Goal: Task Accomplishment & Management: Manage account settings

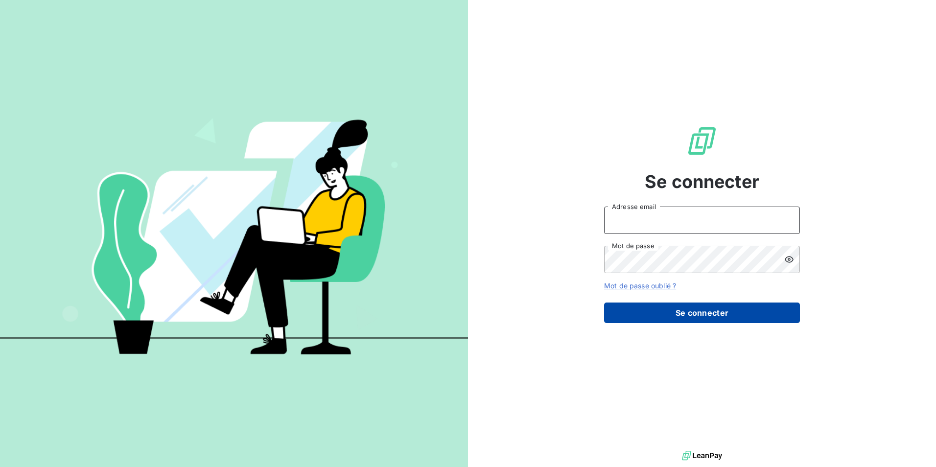
type input "[PERSON_NAME][EMAIL_ADDRESS][DOMAIN_NAME]"
click at [688, 319] on button "Se connecter" at bounding box center [702, 312] width 196 height 21
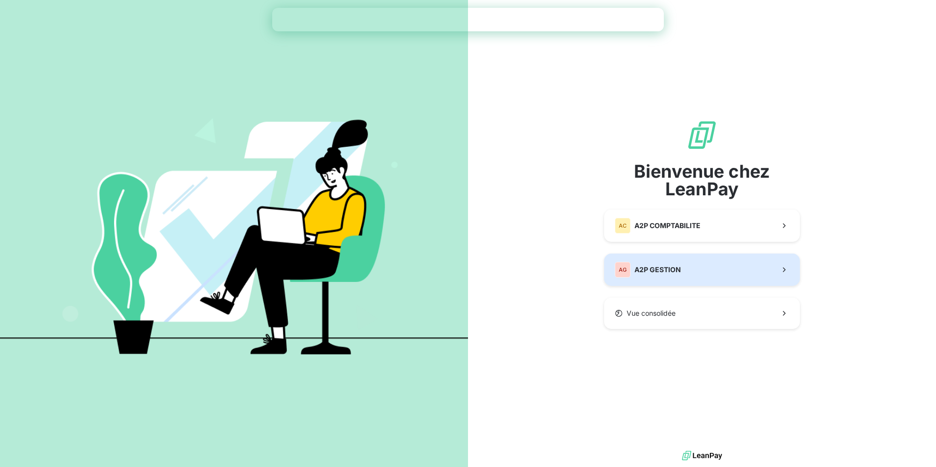
click at [669, 271] on span "A2P GESTION" at bounding box center [657, 270] width 46 height 10
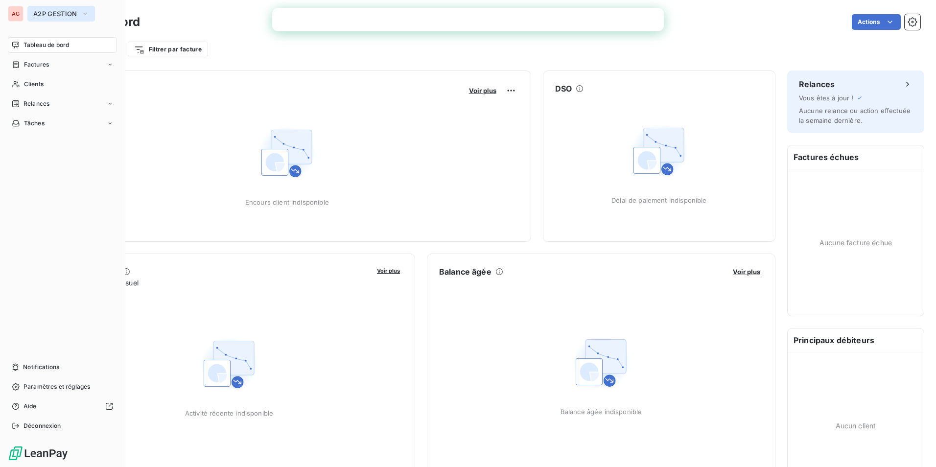
click at [67, 17] on span "A2P GESTION" at bounding box center [55, 14] width 44 height 8
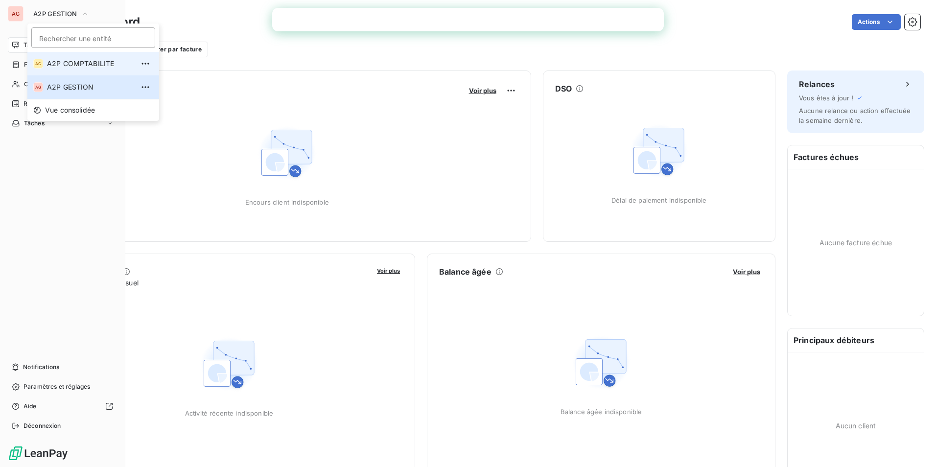
click at [80, 63] on span "A2P COMPTABILITE" at bounding box center [90, 64] width 87 height 10
